Goal: Task Accomplishment & Management: Manage account settings

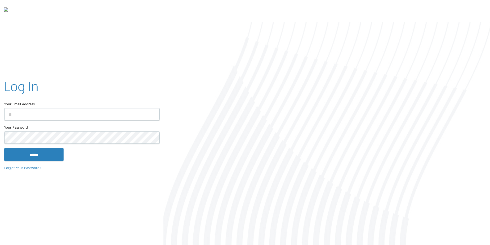
type input "**********"
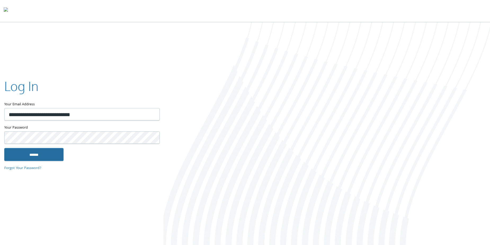
click at [41, 157] on input "******" at bounding box center [33, 154] width 59 height 13
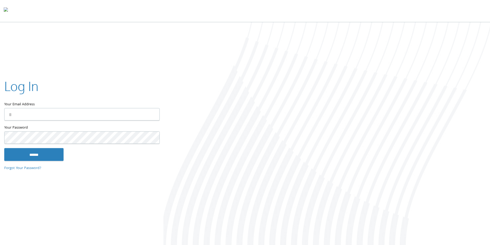
type input "**********"
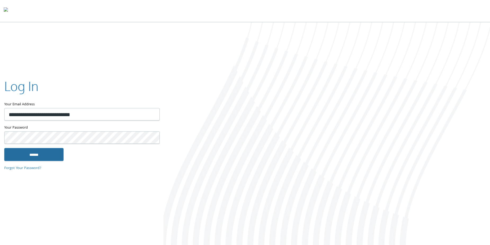
click at [30, 154] on input "******" at bounding box center [33, 154] width 59 height 13
